Goal: Information Seeking & Learning: Learn about a topic

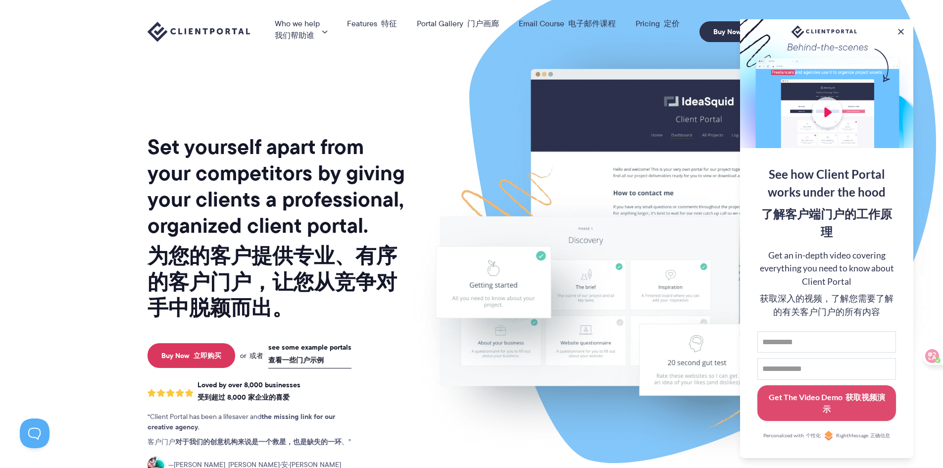
drag, startPoint x: 310, startPoint y: 347, endPoint x: 368, endPoint y: 357, distance: 59.3
click at [310, 347] on link "see some example portals 查看一些门户示例" at bounding box center [309, 356] width 83 height 26
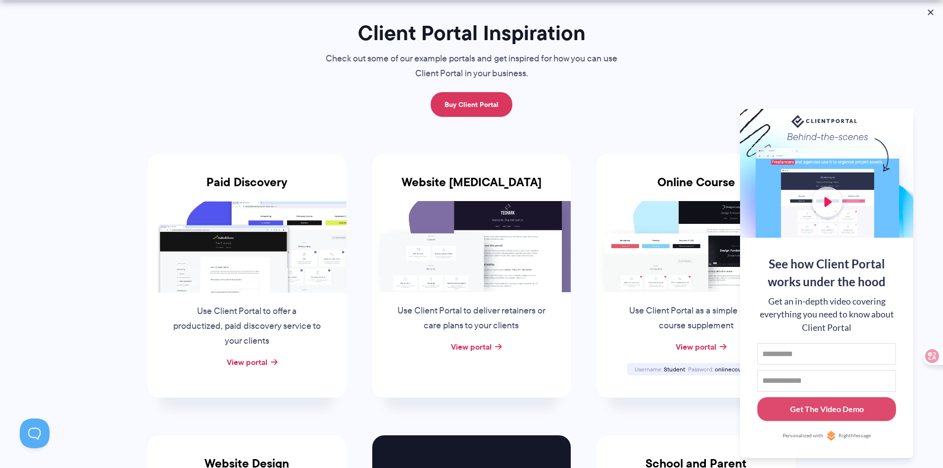
scroll to position [99, 0]
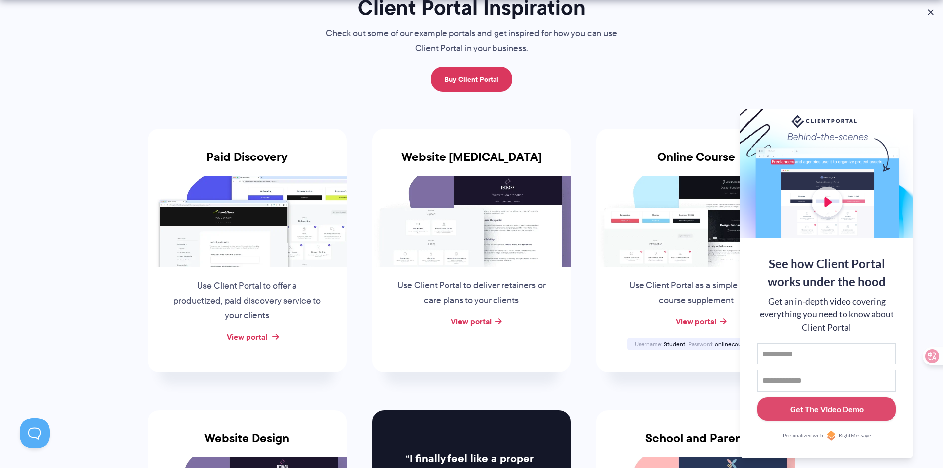
click at [262, 340] on link "View portal" at bounding box center [247, 337] width 41 height 12
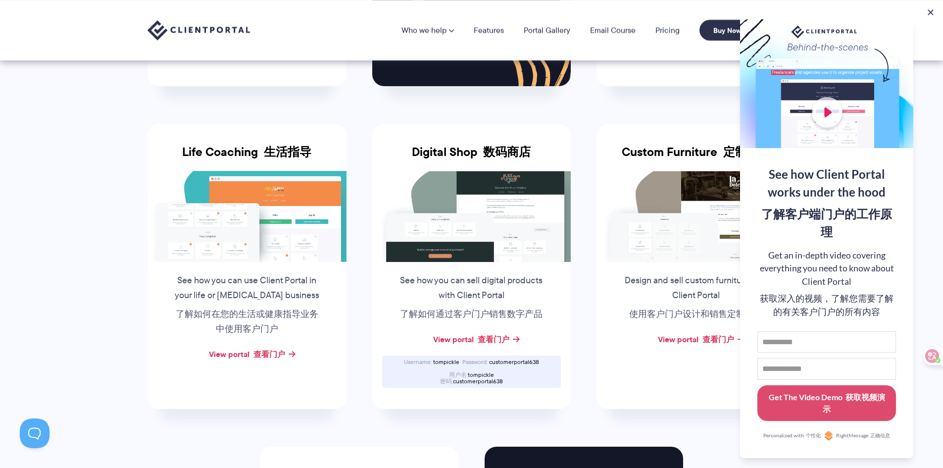
scroll to position [827, 0]
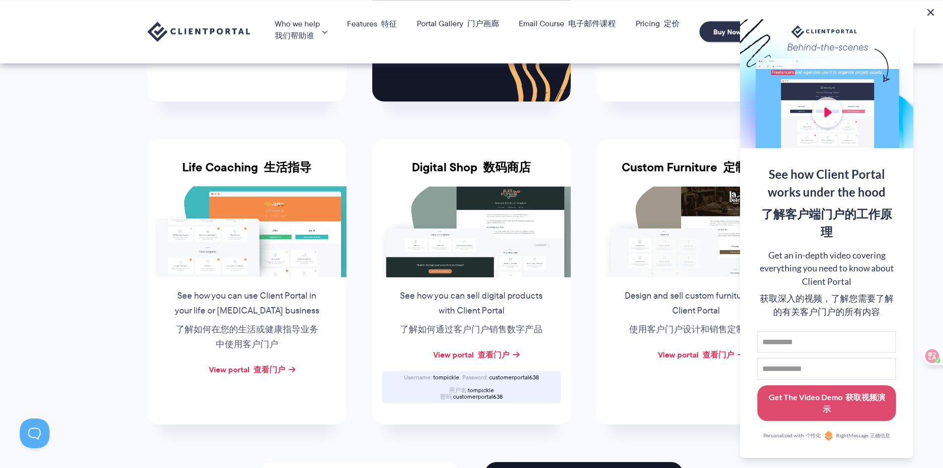
click at [933, 14] on button at bounding box center [931, 12] width 12 height 12
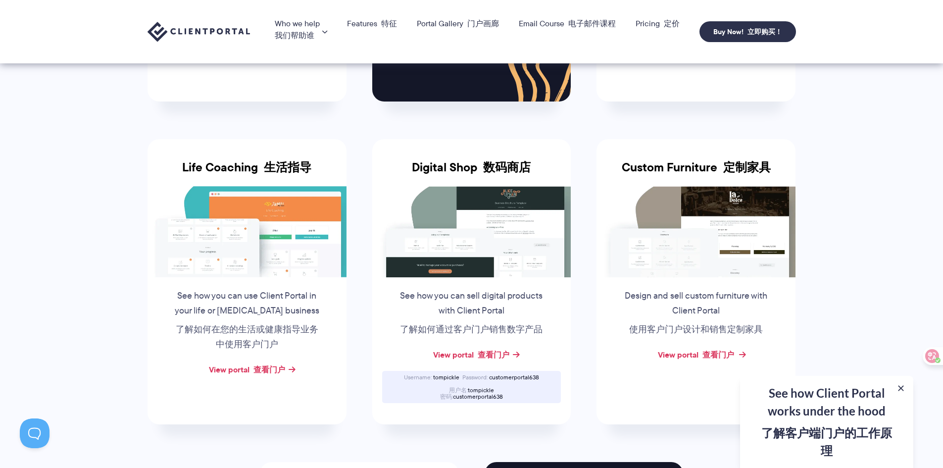
drag, startPoint x: 732, startPoint y: 201, endPoint x: 694, endPoint y: 339, distance: 143.5
click at [694, 349] on link "View portal 查看门户" at bounding box center [696, 355] width 76 height 12
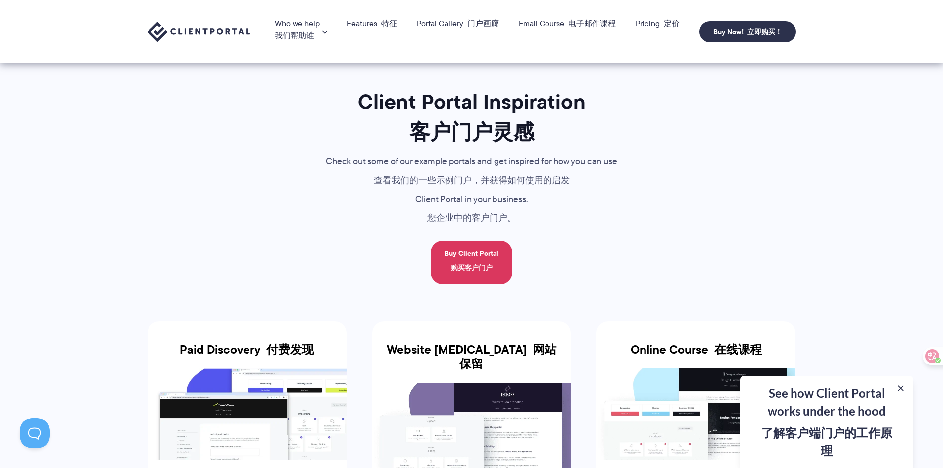
scroll to position [0, 0]
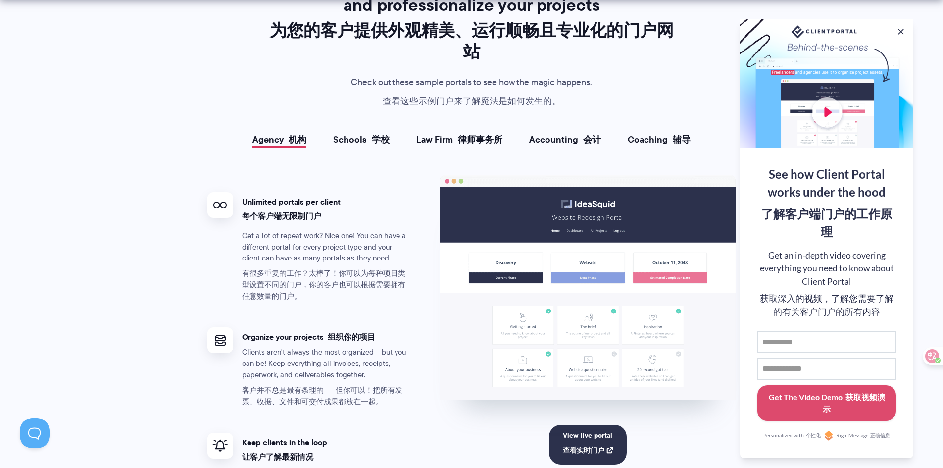
scroll to position [2229, 0]
click at [673, 132] on font at bounding box center [670, 138] width 5 height 13
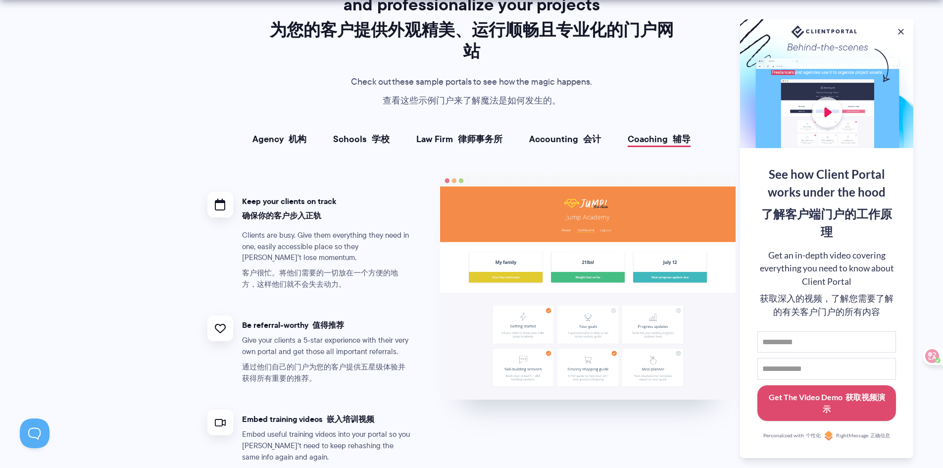
click at [606, 134] on li "Accounting 会计" at bounding box center [565, 139] width 99 height 10
click at [582, 132] on font at bounding box center [580, 138] width 5 height 13
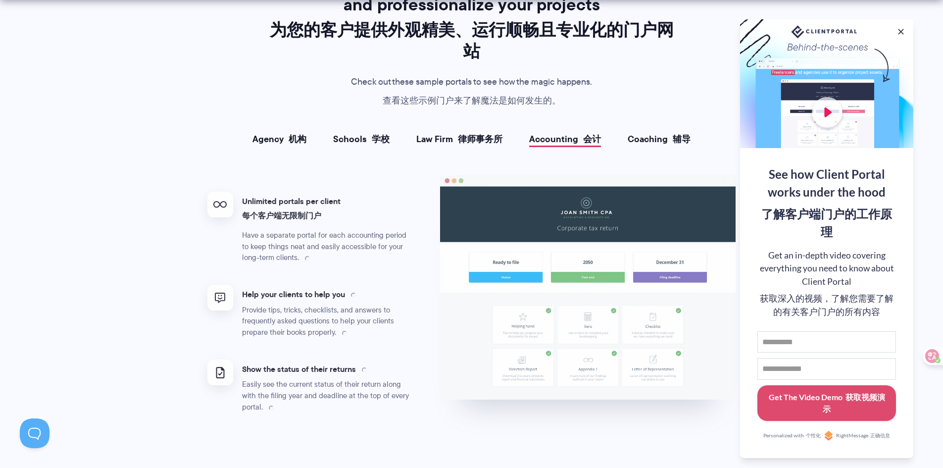
click at [492, 132] on font "律师事务所" at bounding box center [480, 138] width 45 height 13
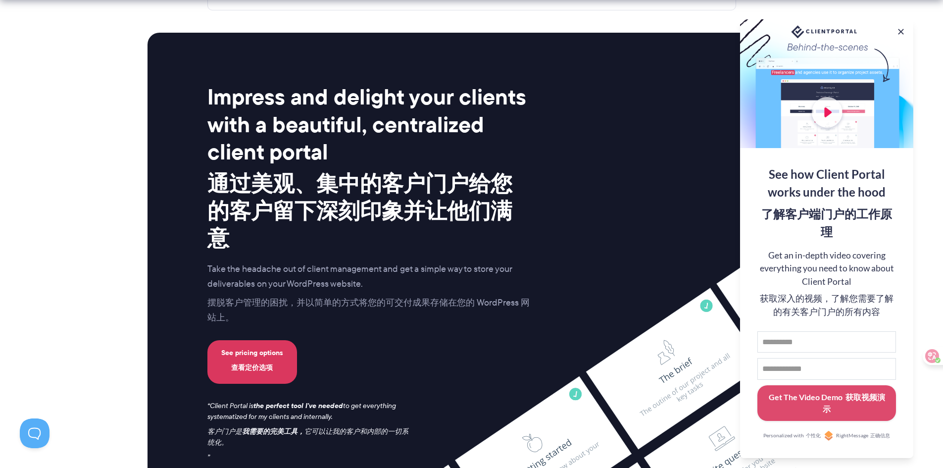
scroll to position [5451, 0]
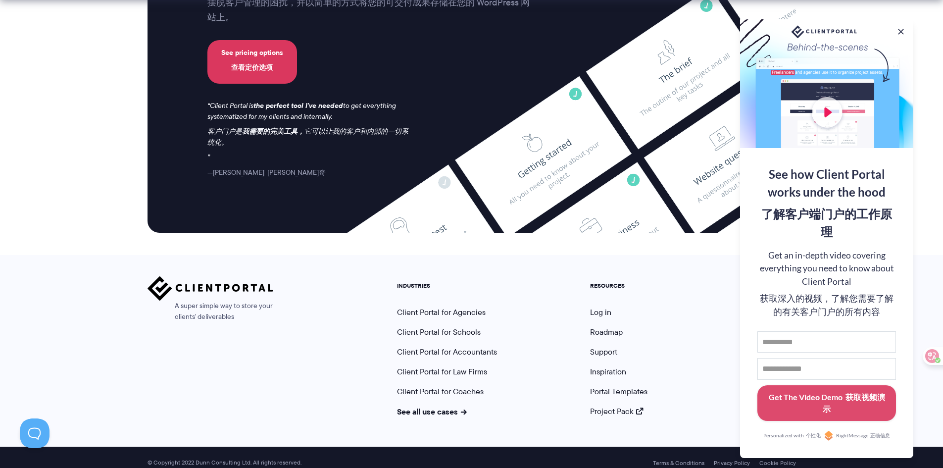
drag, startPoint x: 616, startPoint y: 338, endPoint x: 629, endPoint y: 338, distance: 13.9
click at [616, 346] on link "Support" at bounding box center [603, 351] width 27 height 11
click at [638, 386] on link "Portal Templates" at bounding box center [618, 391] width 57 height 11
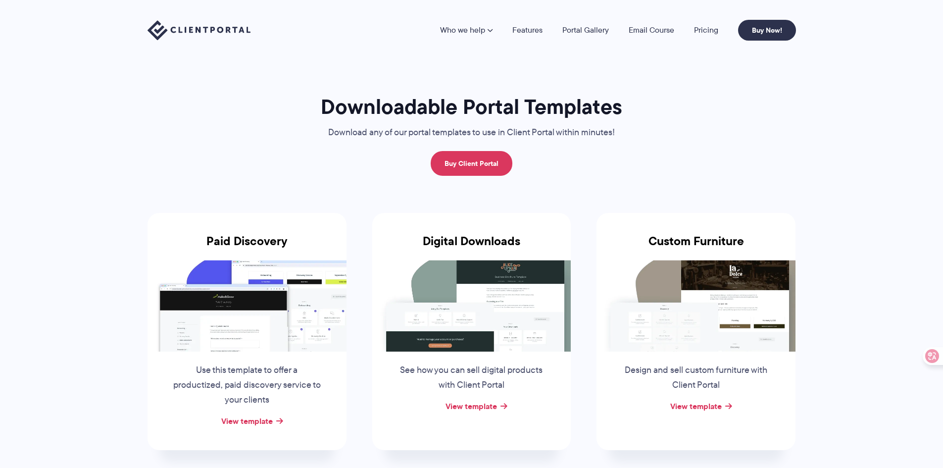
click at [848, 272] on section "Downloadable Portal Templates Download any of our portal templates to use in Cl…" at bounding box center [471, 388] width 943 height 777
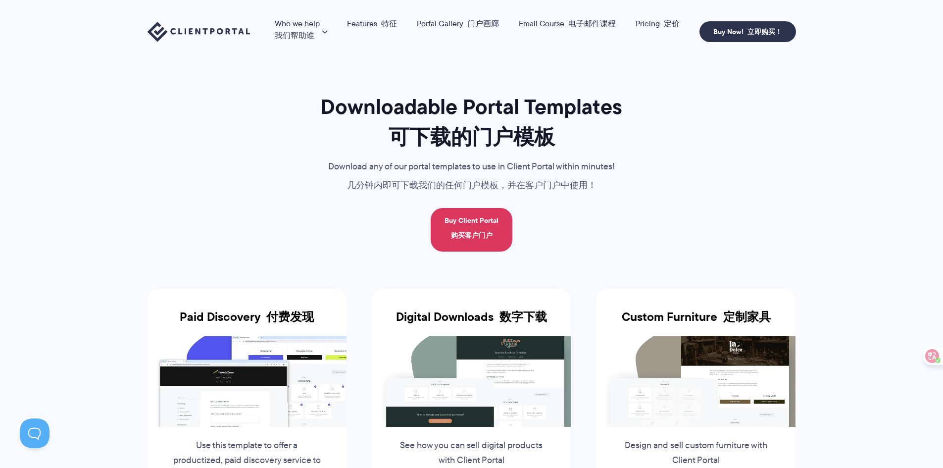
click at [848, 276] on section "Downloadable Portal Templates 可下载的门户模板 Download any of our portal templates to …" at bounding box center [471, 464] width 943 height 928
click at [595, 21] on font "电子邮件课程" at bounding box center [593, 23] width 48 height 11
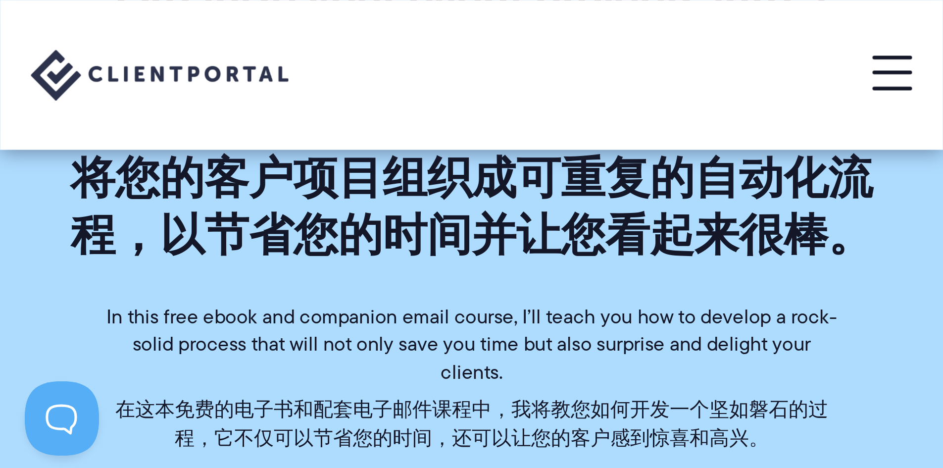
scroll to position [351, 0]
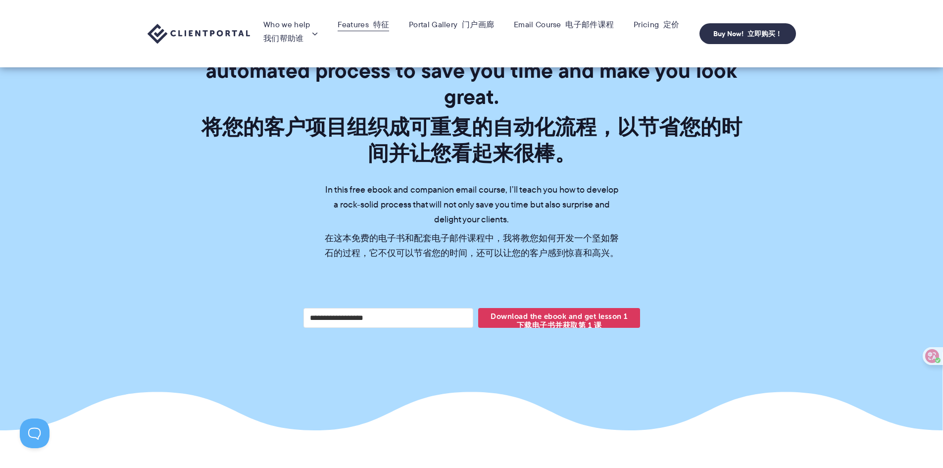
click at [353, 23] on link "Features 特征" at bounding box center [364, 25] width 52 height 10
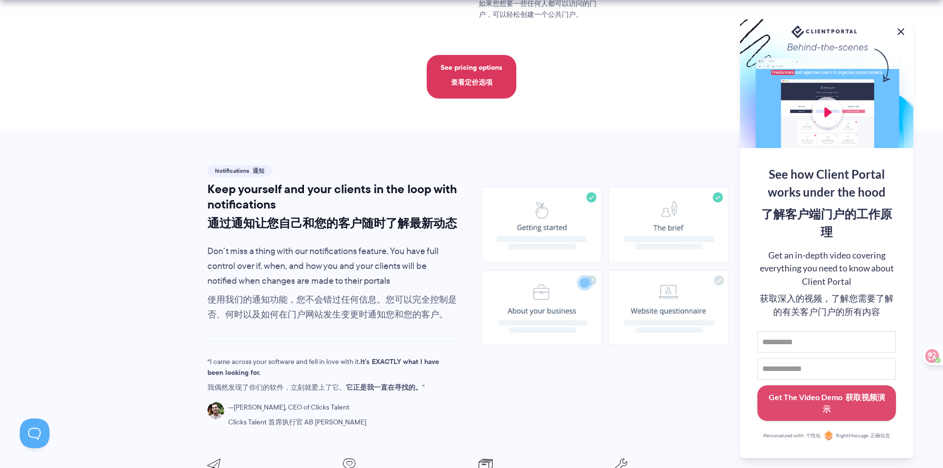
click at [901, 29] on button at bounding box center [901, 32] width 12 height 12
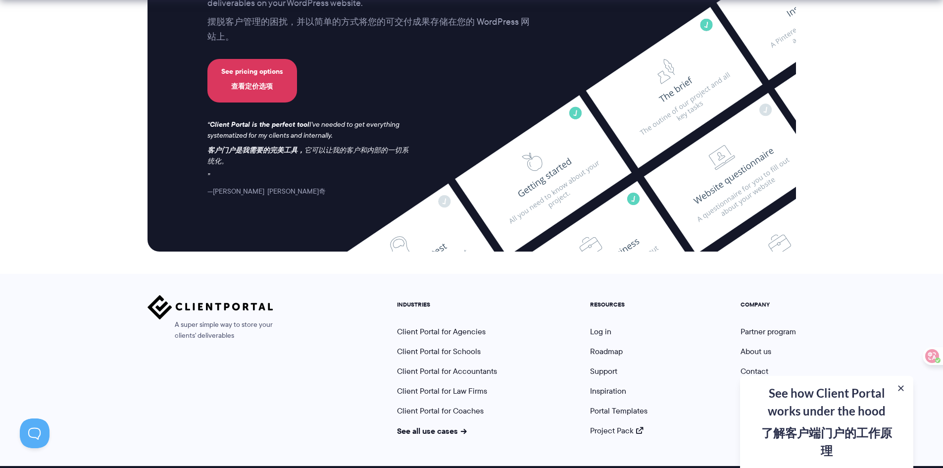
scroll to position [3735, 0]
